Goal: Information Seeking & Learning: Learn about a topic

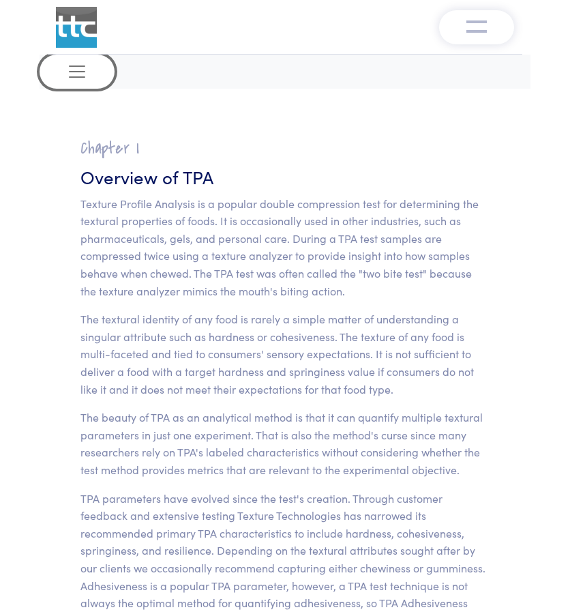
click at [78, 76] on span "Toggle navigation" at bounding box center [77, 71] width 20 height 20
click at [464, 23] on button "Toggle navigation" at bounding box center [476, 27] width 75 height 34
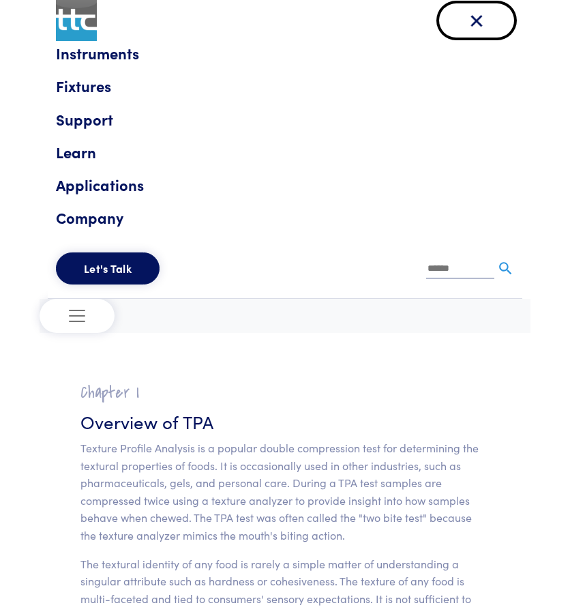
click at [464, 23] on button "Toggle navigation" at bounding box center [476, 20] width 75 height 34
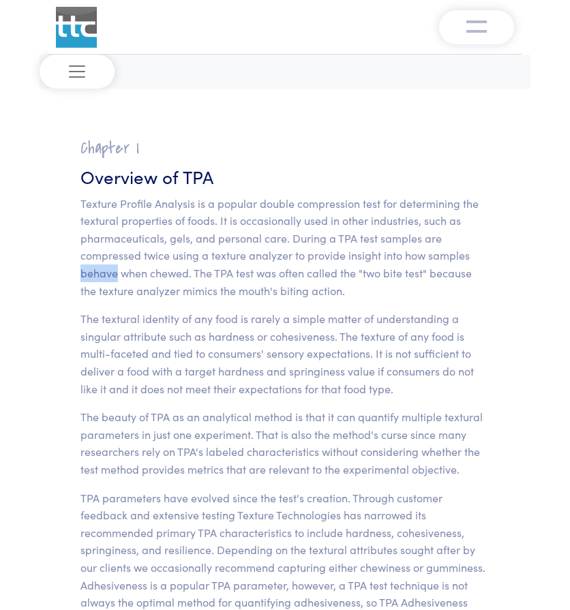
drag, startPoint x: 80, startPoint y: 271, endPoint x: 117, endPoint y: 275, distance: 36.4
click at [117, 275] on p "Texture Profile Analysis is a popular double compression test for determining t…" at bounding box center [284, 247] width 409 height 105
drag, startPoint x: 402, startPoint y: 254, endPoint x: 193, endPoint y: 269, distance: 209.2
click at [193, 269] on p "Texture Profile Analysis is a popular double compression test for determining t…" at bounding box center [284, 247] width 409 height 105
copy p "how samples behave when chewed."
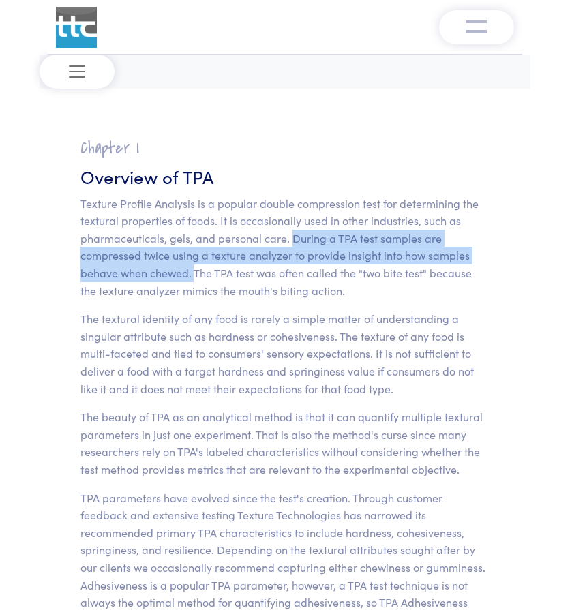
drag, startPoint x: 290, startPoint y: 236, endPoint x: 194, endPoint y: 278, distance: 105.4
click at [194, 278] on p "Texture Profile Analysis is a popular double compression test for determining t…" at bounding box center [284, 247] width 409 height 105
copy p "During a TPA test samples are compressed twice using a texture analyzer to prov…"
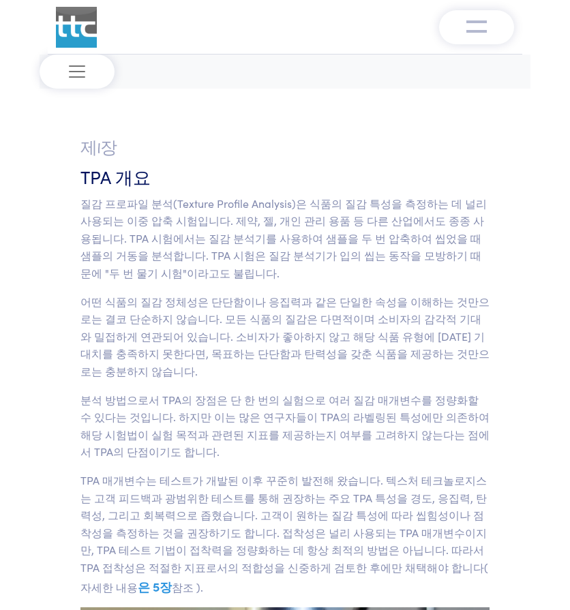
scroll to position [68, 0]
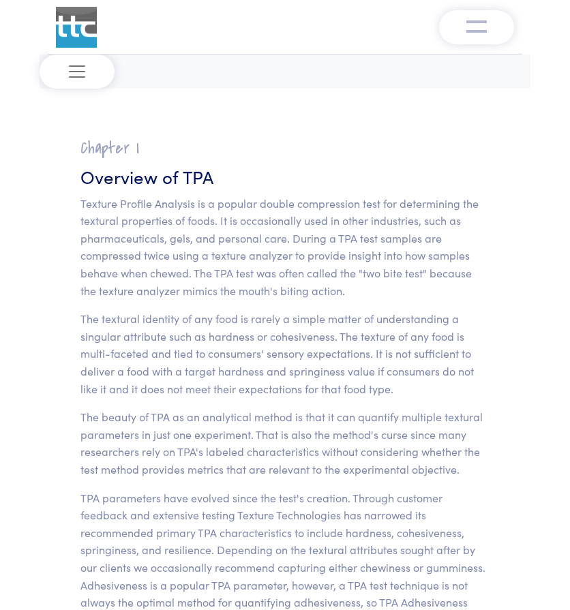
scroll to position [68, 0]
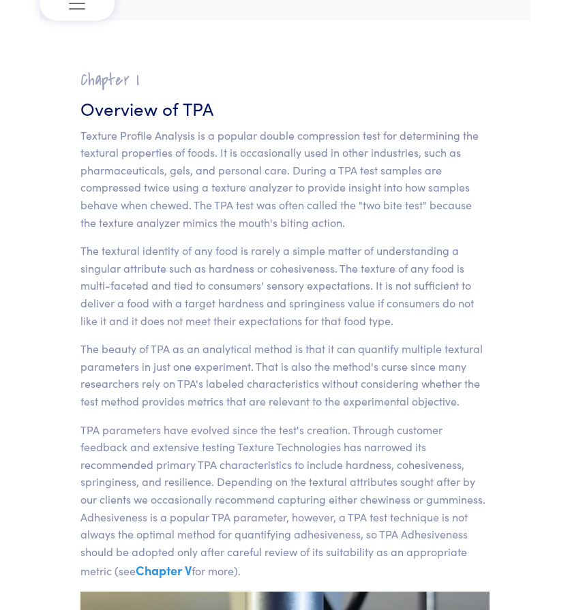
drag, startPoint x: 404, startPoint y: 59, endPoint x: 341, endPoint y: 75, distance: 64.8
click at [341, 75] on h2 "Chapter I" at bounding box center [284, 80] width 409 height 21
drag, startPoint x: 364, startPoint y: 203, endPoint x: 425, endPoint y: 203, distance: 60.7
click at [425, 203] on p "Texture Profile Analysis is a popular double compression test for determining t…" at bounding box center [284, 179] width 409 height 105
copy p "two bite test"
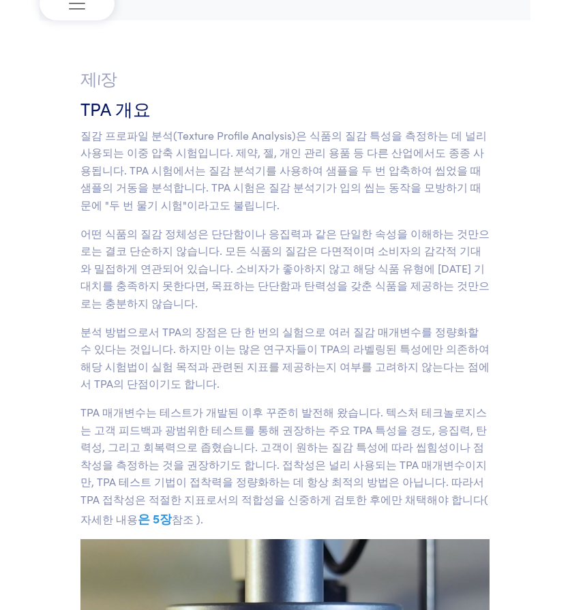
click at [446, 100] on h3 "TPA 개요" at bounding box center [284, 108] width 409 height 25
